Goal: Transaction & Acquisition: Purchase product/service

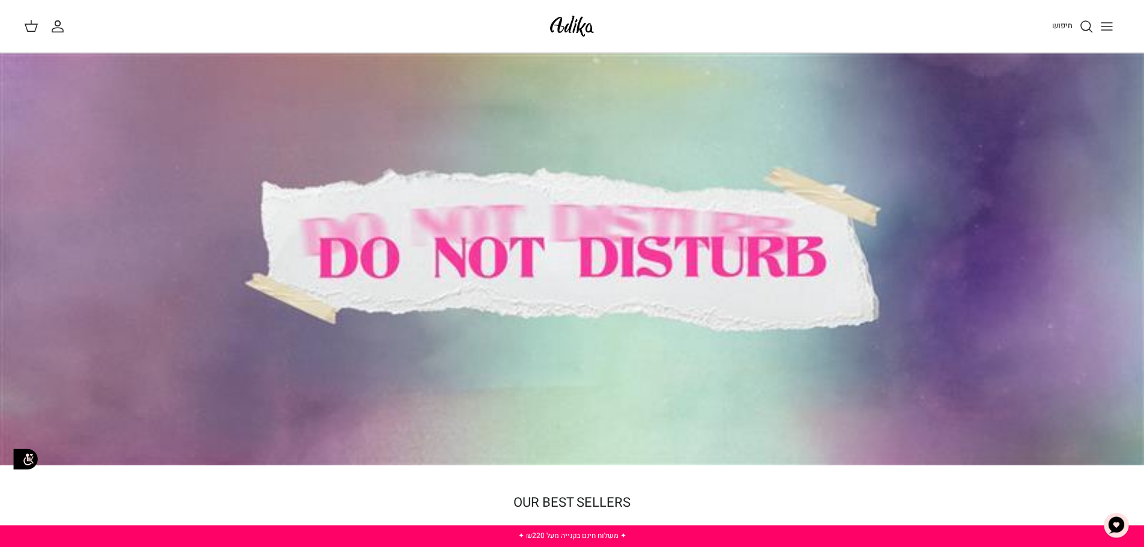
click at [1110, 25] on icon "Toggle menu" at bounding box center [1106, 26] width 14 height 14
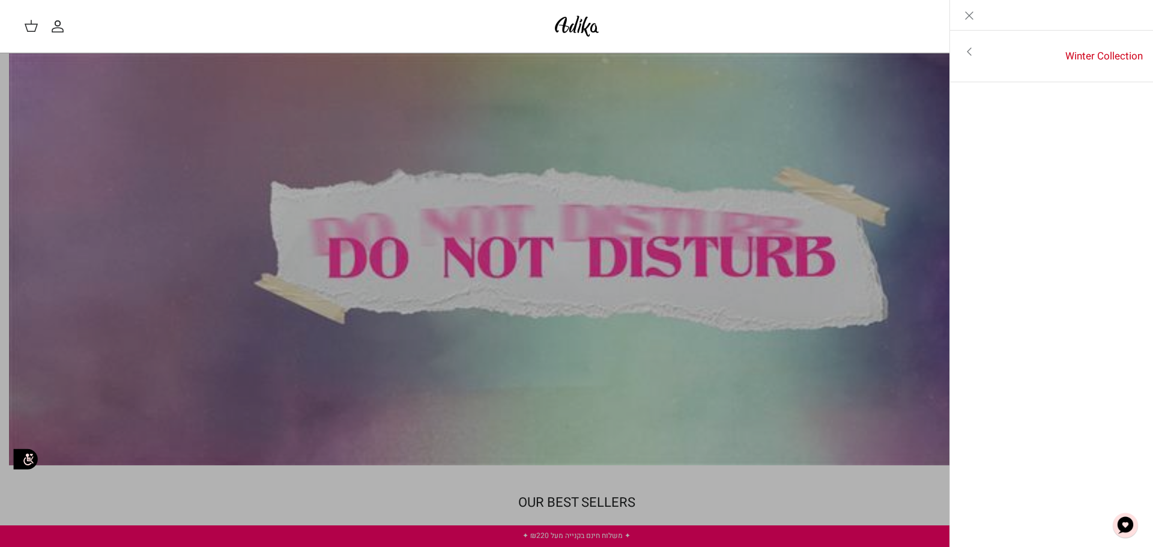
click at [968, 16] on line "Close" at bounding box center [968, 15] width 7 height 7
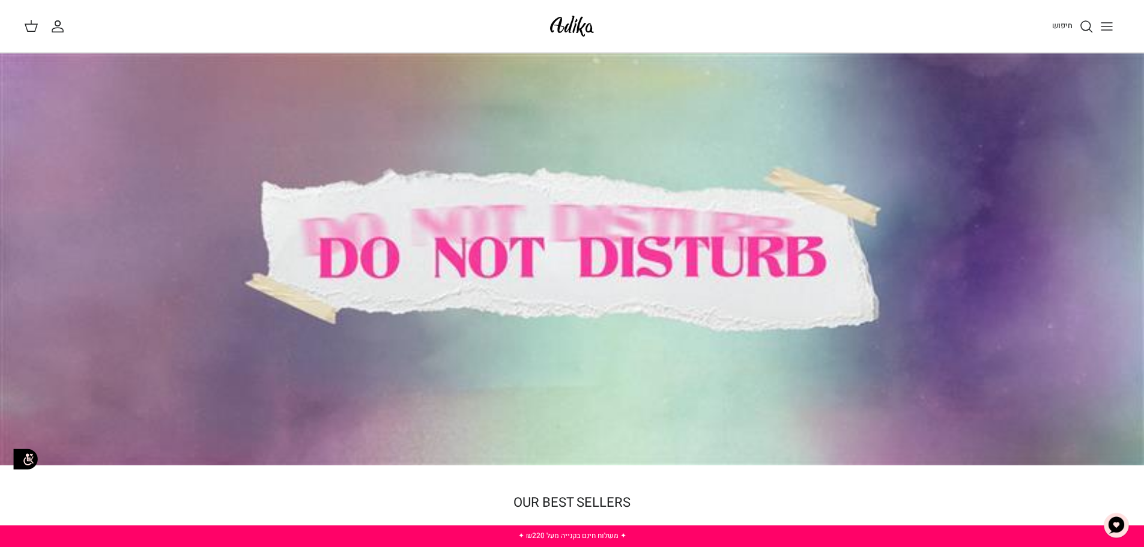
click at [1082, 24] on icon "חיפוש" at bounding box center [1086, 26] width 14 height 14
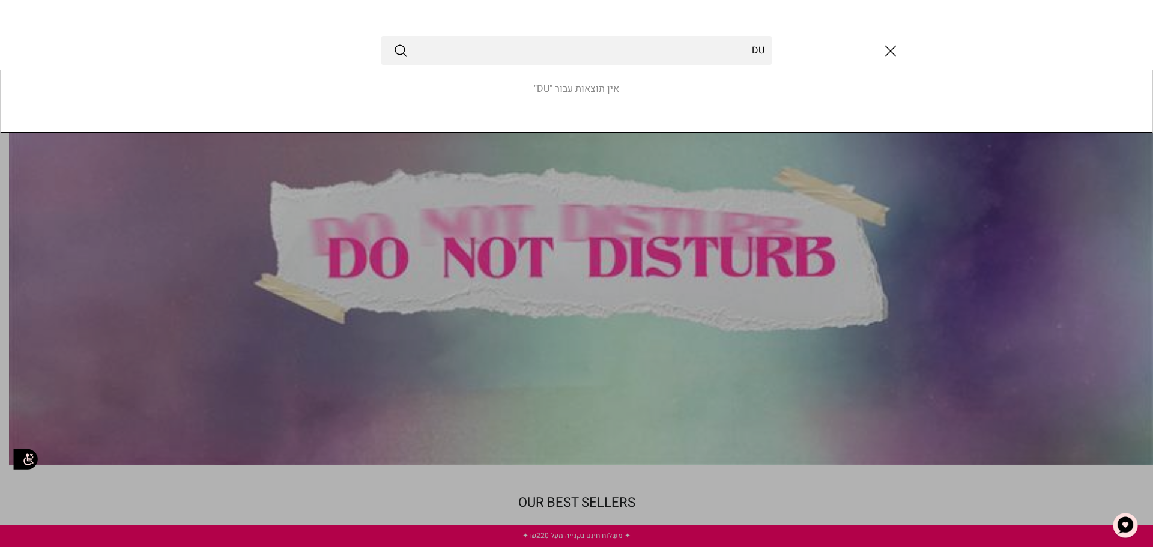
type input "D"
drag, startPoint x: 408, startPoint y: 50, endPoint x: 398, endPoint y: 52, distance: 9.9
click at [405, 50] on form "גופיה" at bounding box center [576, 50] width 390 height 29
type input "גופיה"
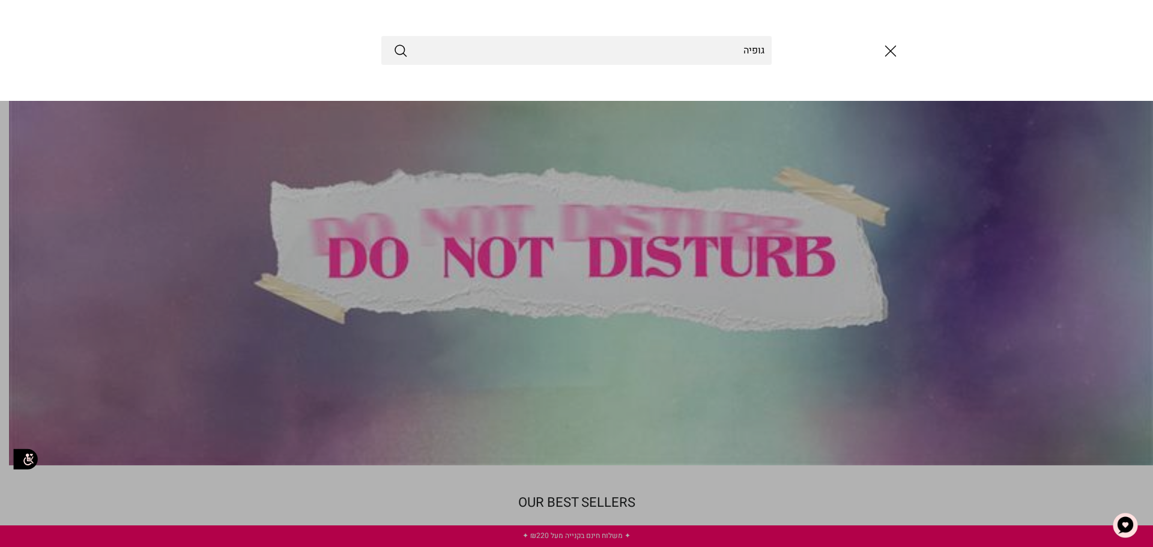
click at [397, 52] on icon "Submit" at bounding box center [400, 50] width 14 height 14
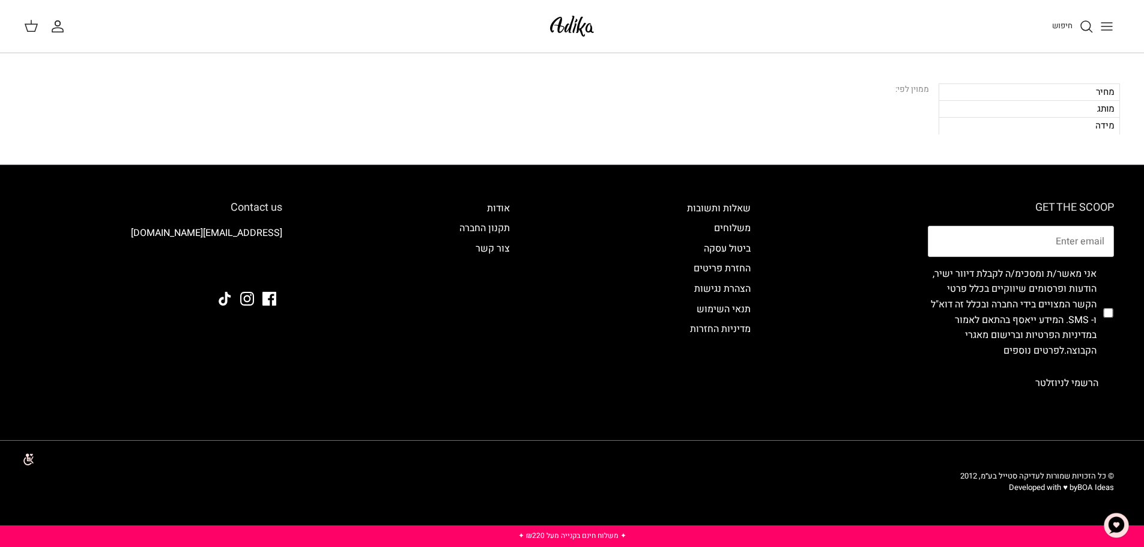
click at [1105, 23] on icon "Toggle menu" at bounding box center [1106, 26] width 14 height 14
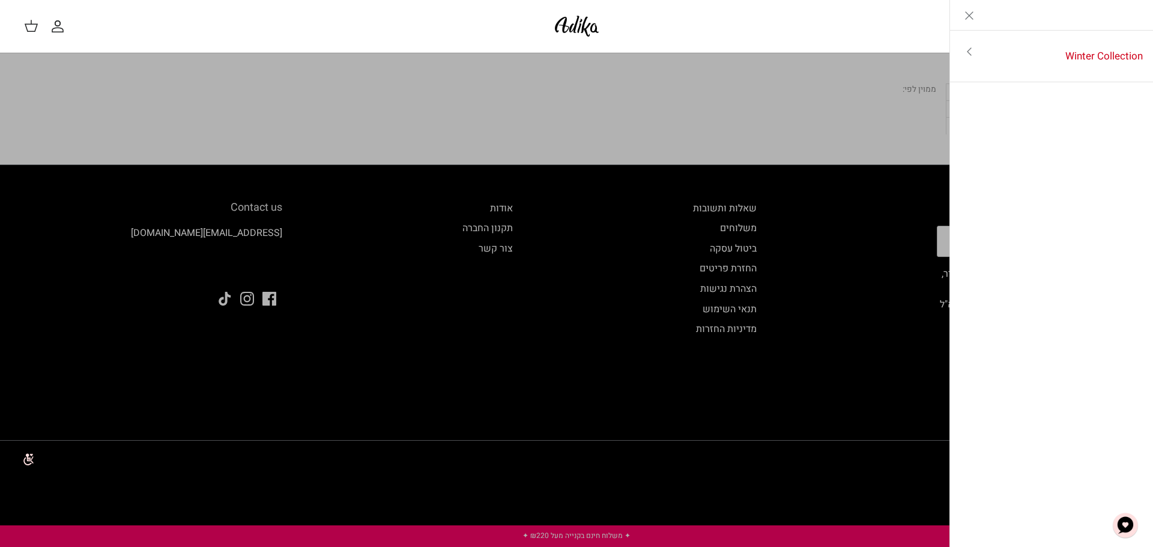
click at [967, 52] on icon "Toggle menu" at bounding box center [969, 51] width 14 height 14
click at [1085, 49] on link "לכל הפריטים" at bounding box center [1052, 53] width 192 height 30
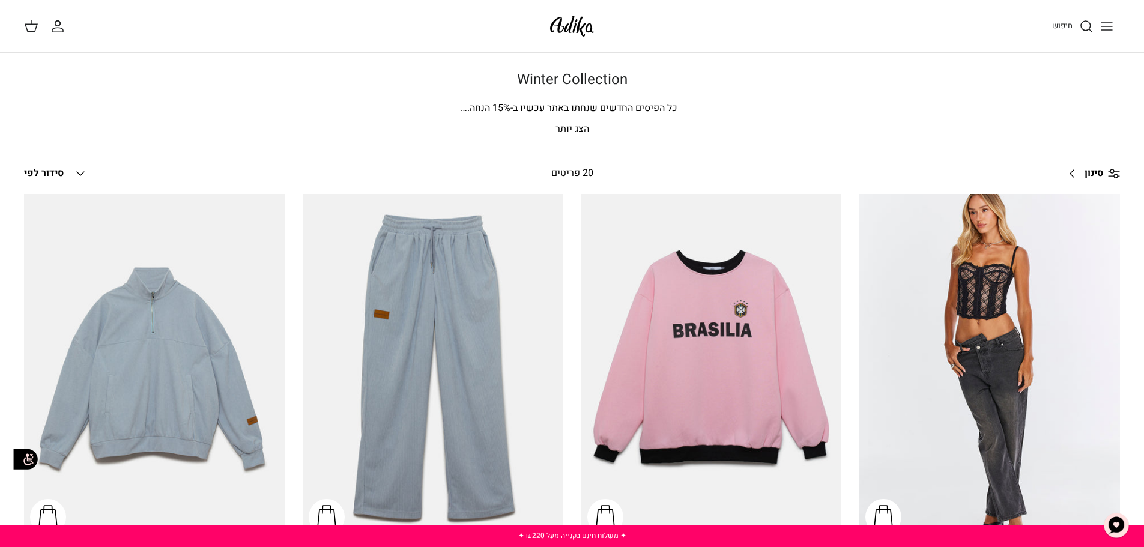
click at [1104, 169] on link "סינון Right" at bounding box center [1089, 173] width 59 height 29
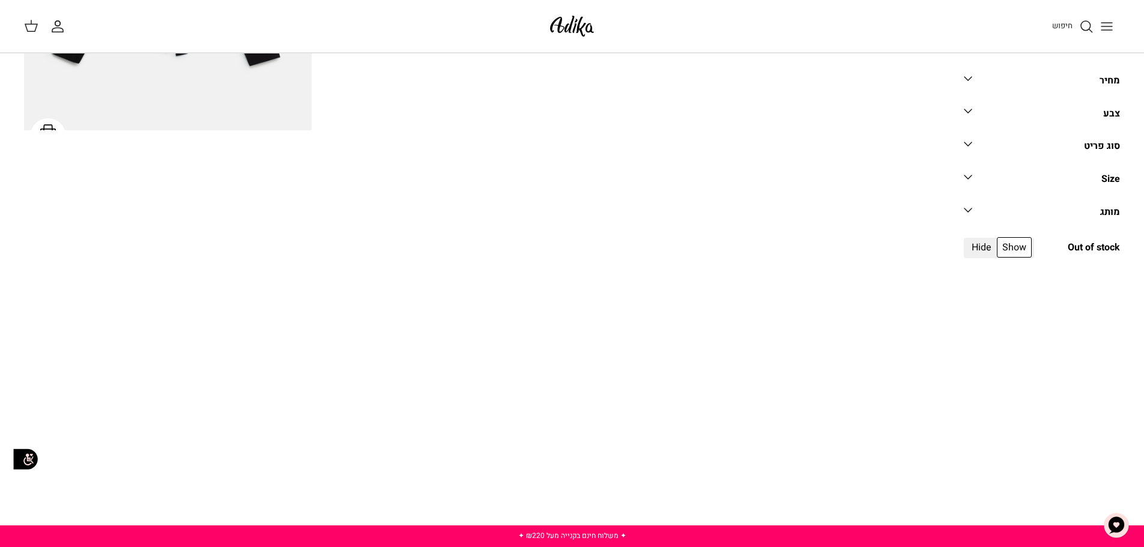
scroll to position [2687, 0]
